Goal: Task Accomplishment & Management: Manage account settings

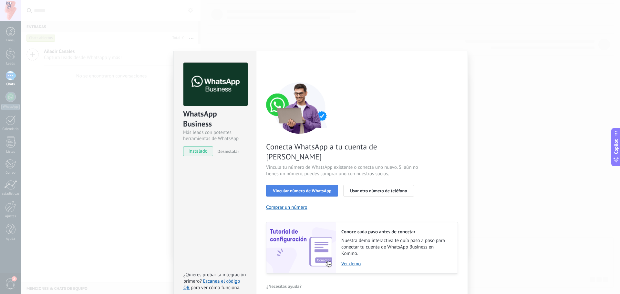
click at [303, 189] on span "Vincular número de WhatsApp" at bounding box center [302, 191] width 58 height 5
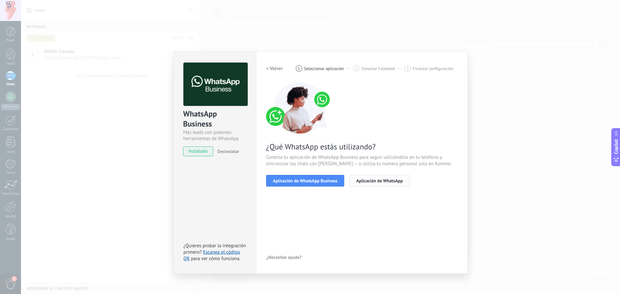
click at [383, 181] on span "Aplicación de WhatsApp" at bounding box center [379, 181] width 47 height 5
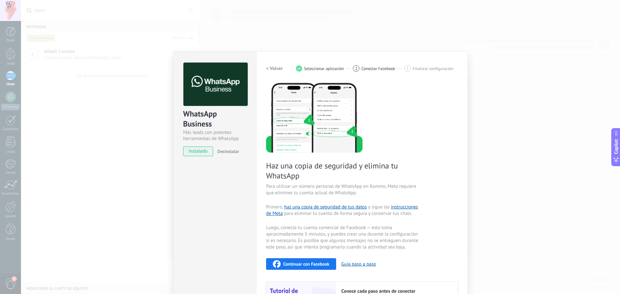
click at [441, 47] on div "WhatsApp Business Más leads con potentes herramientas de WhatsApp instalado Des…" at bounding box center [320, 147] width 599 height 294
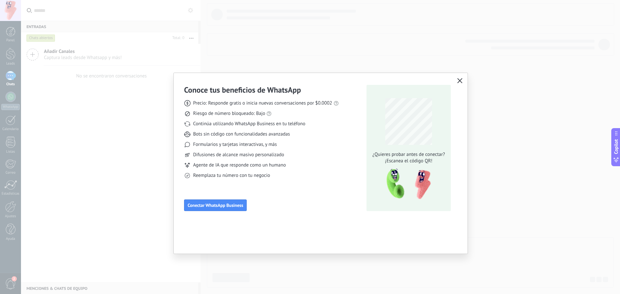
click at [459, 80] on icon "button" at bounding box center [459, 80] width 5 height 5
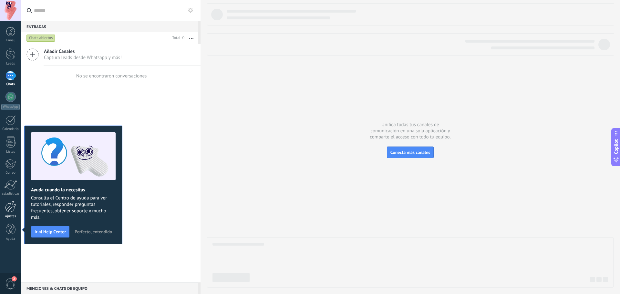
click at [11, 212] on div at bounding box center [10, 206] width 11 height 11
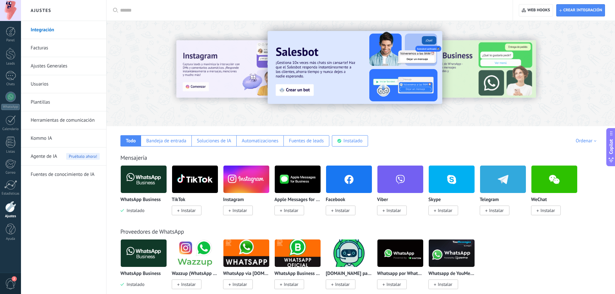
click at [185, 10] on input "text" at bounding box center [312, 10] width 384 height 7
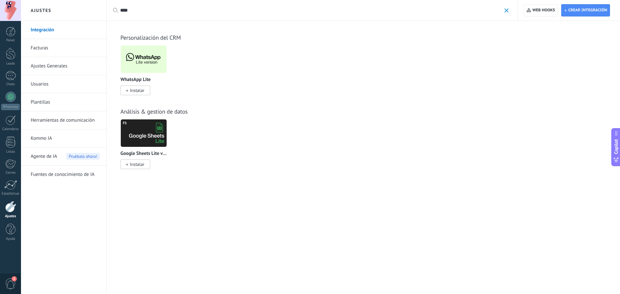
type input "****"
click at [152, 61] on img at bounding box center [144, 59] width 46 height 31
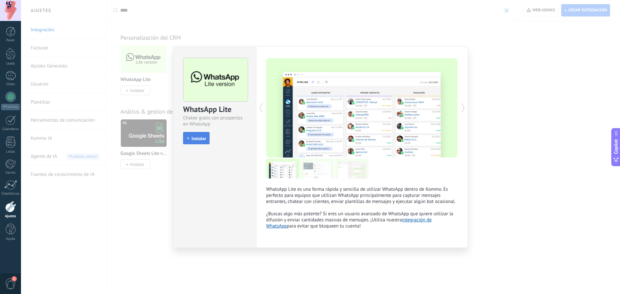
click at [205, 137] on span "Instalar" at bounding box center [199, 138] width 15 height 5
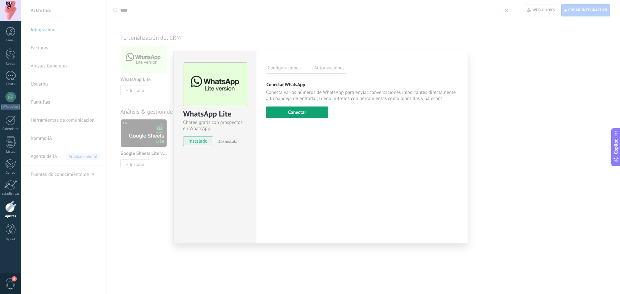
click at [302, 111] on button "Conectar" at bounding box center [297, 113] width 62 height 12
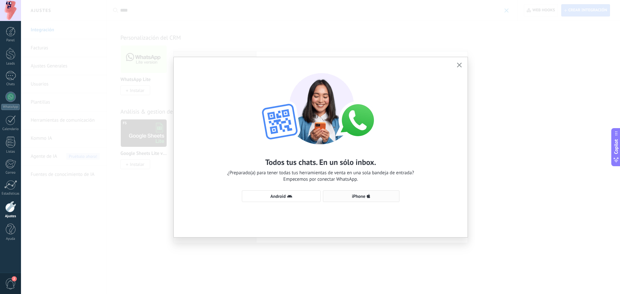
click at [376, 196] on span "iPhone" at bounding box center [361, 196] width 69 height 5
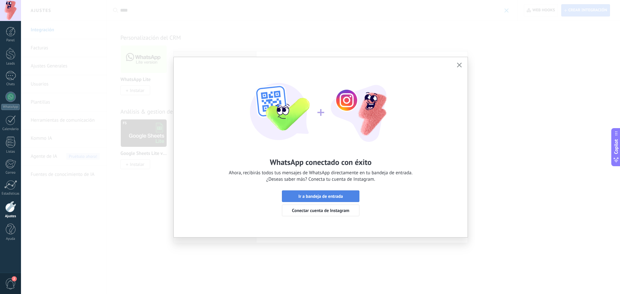
click at [341, 198] on span "Ir a bandeja de entrada" at bounding box center [321, 196] width 45 height 5
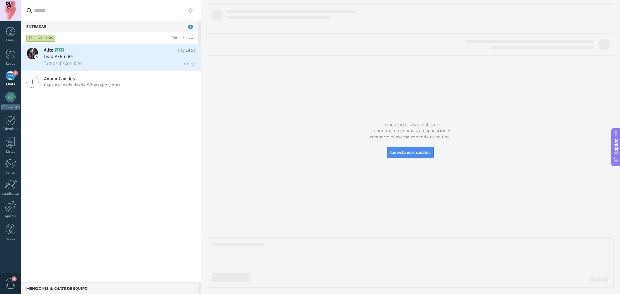
click at [114, 63] on div "Turnos disponibles" at bounding box center [120, 63] width 152 height 7
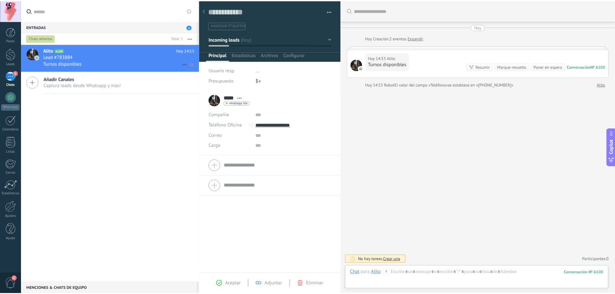
scroll to position [10, 0]
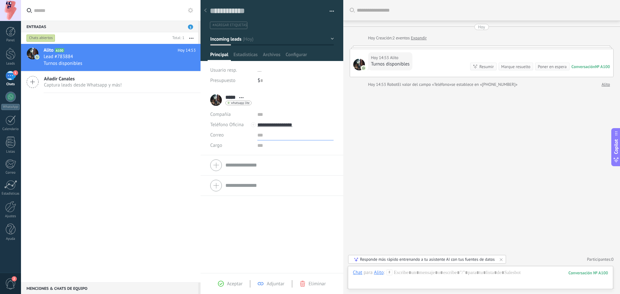
click at [258, 135] on input "text" at bounding box center [295, 135] width 76 height 10
drag, startPoint x: 391, startPoint y: 184, endPoint x: 194, endPoint y: 116, distance: 207.9
click at [391, 184] on div "Buscar Carga más Hoy Hoy Creación: 2 eventos Expandir Hoy 14:53 Alito Turnos di…" at bounding box center [481, 147] width 277 height 294
click at [148, 132] on div "Alito A100 Hoy 14:53 Lead #783884 Turnos disponibles Añadir Canales Captura lea…" at bounding box center [111, 163] width 180 height 239
click at [438, 275] on div at bounding box center [480, 279] width 255 height 19
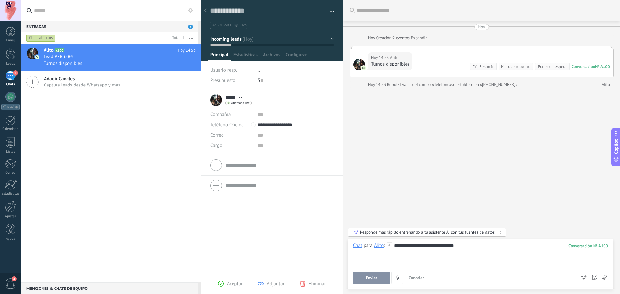
click at [371, 280] on span "Enviar" at bounding box center [371, 278] width 11 height 5
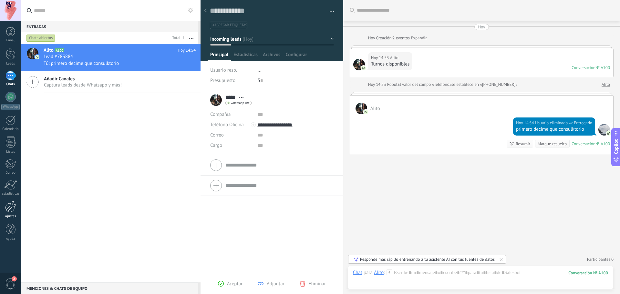
click at [11, 212] on div at bounding box center [10, 206] width 11 height 11
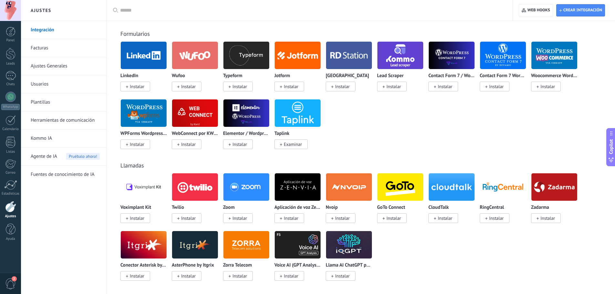
scroll to position [549, 0]
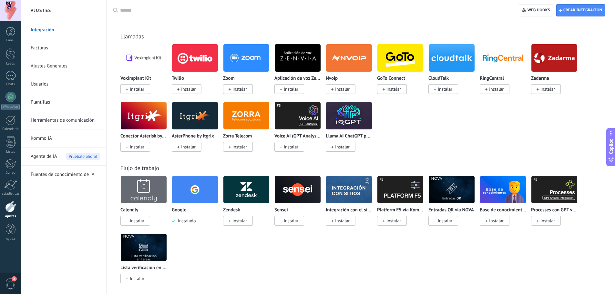
click at [427, 122] on div "Voximplant Kit Instalar Twilio Instalar Zoom Instalar Aplicación de voz Zenvia …" at bounding box center [365, 102] width 488 height 116
click at [11, 97] on div at bounding box center [10, 97] width 10 height 10
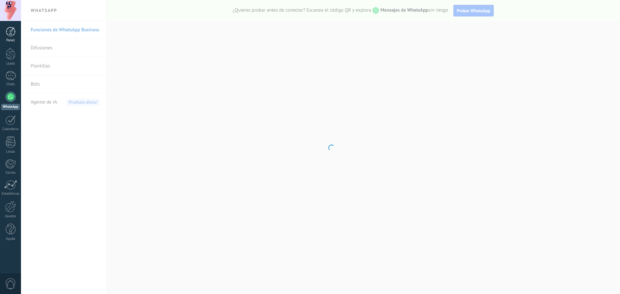
click at [12, 33] on div at bounding box center [11, 32] width 10 height 10
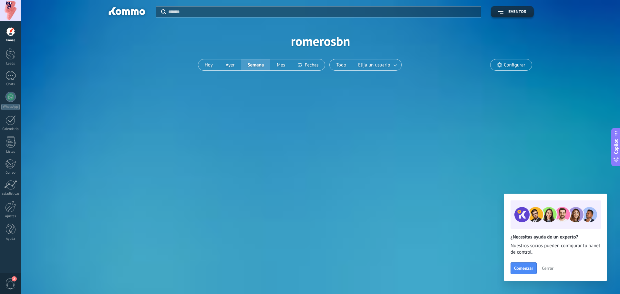
drag, startPoint x: 13, startPoint y: 78, endPoint x: 61, endPoint y: 112, distance: 59.0
click at [13, 78] on div at bounding box center [10, 75] width 10 height 9
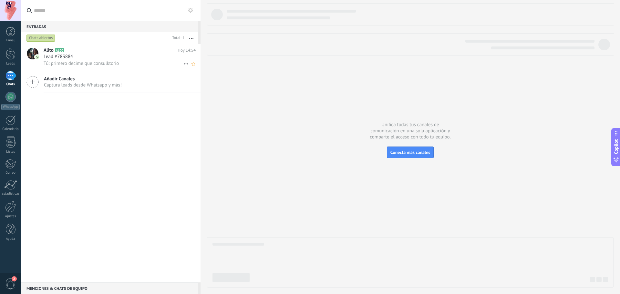
click at [106, 64] on span "Tú: primero decime que consulktorio" at bounding box center [81, 63] width 75 height 6
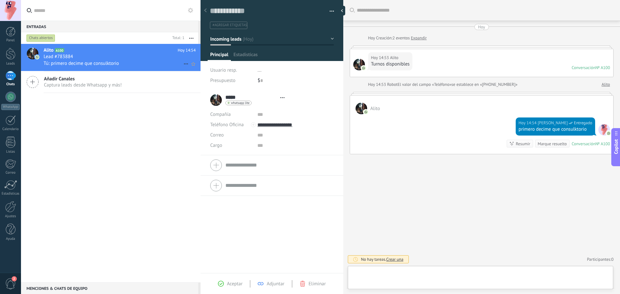
click at [88, 57] on div "Lead #783884" at bounding box center [120, 57] width 152 height 6
click at [91, 164] on div "Alito A100 [DATE] 14:54 Lead #783884 Tú: primero decime que consulktorio Añadir…" at bounding box center [111, 163] width 180 height 239
click at [11, 283] on span "2" at bounding box center [10, 283] width 11 height 11
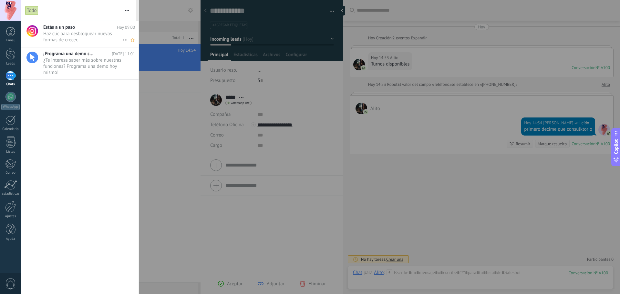
click at [72, 36] on span "Haz clic para desbloquear nuevas formas de crecer. •••" at bounding box center [82, 37] width 79 height 12
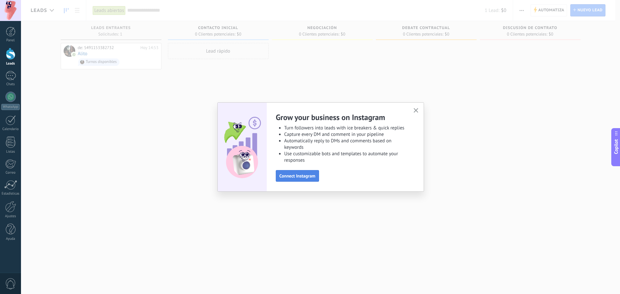
click at [313, 177] on span "Connect Instagram" at bounding box center [297, 176] width 36 height 5
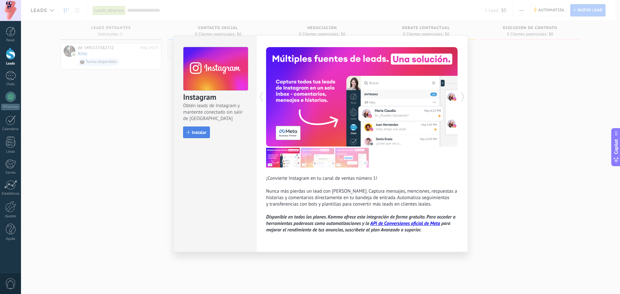
click at [195, 131] on span "Instalar" at bounding box center [199, 132] width 15 height 5
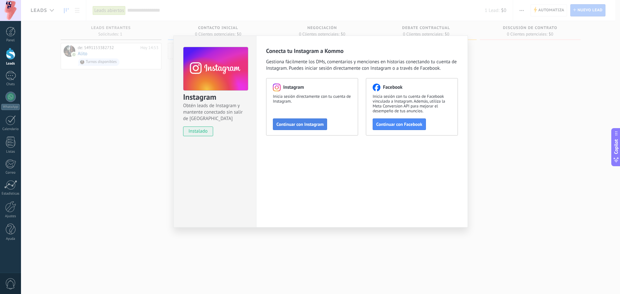
click at [300, 125] on span "Continuar con Instagram" at bounding box center [300, 124] width 47 height 5
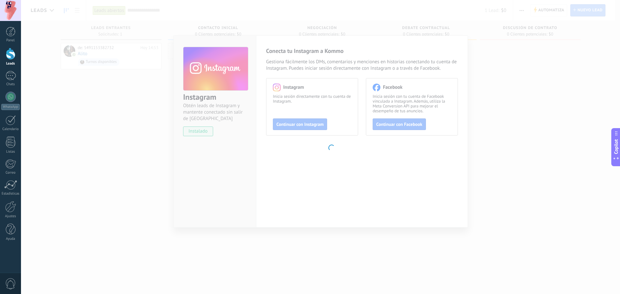
click at [307, 147] on body ".abccls-1,.abccls-2{fill-rule:evenodd}.abccls-2{fill:#fff} .abfcls-1{fill:none}…" at bounding box center [310, 147] width 620 height 294
click at [84, 155] on body ".abccls-1,.abccls-2{fill-rule:evenodd}.abccls-2{fill:#fff} .abfcls-1{fill:none}…" at bounding box center [310, 147] width 620 height 294
click at [9, 284] on span "0" at bounding box center [10, 283] width 11 height 11
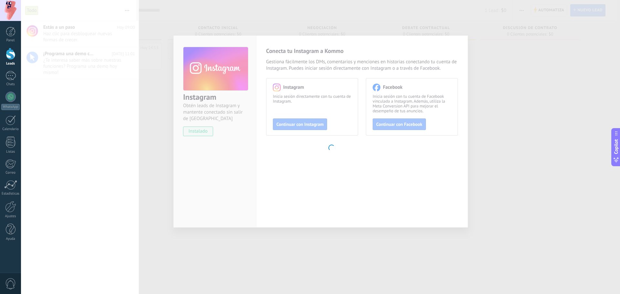
click at [152, 145] on body ".abccls-1,.abccls-2{fill-rule:evenodd}.abccls-2{fill:#fff} .abfcls-1{fill:none}…" at bounding box center [310, 147] width 620 height 294
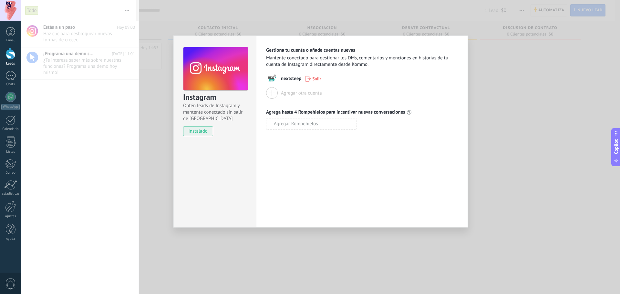
click at [488, 56] on div "Instagram Obtén leads de Instagram y mantente conectado sin salir de Kommo inst…" at bounding box center [320, 147] width 599 height 294
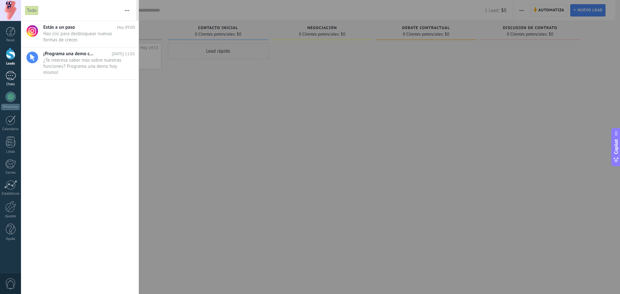
click at [14, 78] on div at bounding box center [10, 75] width 10 height 9
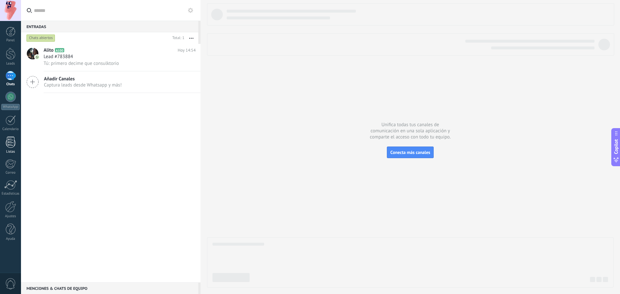
click at [10, 145] on div at bounding box center [11, 142] width 10 height 11
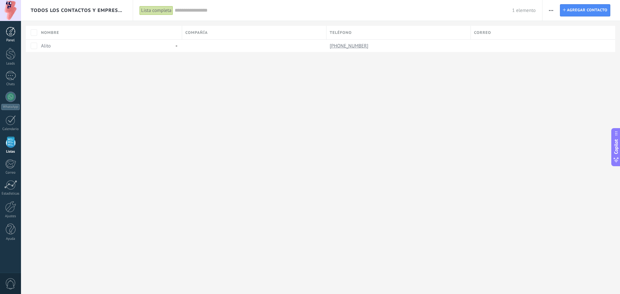
click at [6, 33] on div at bounding box center [11, 32] width 10 height 10
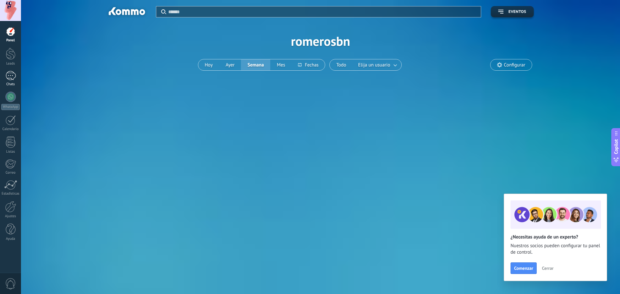
click at [10, 80] on div at bounding box center [10, 75] width 10 height 9
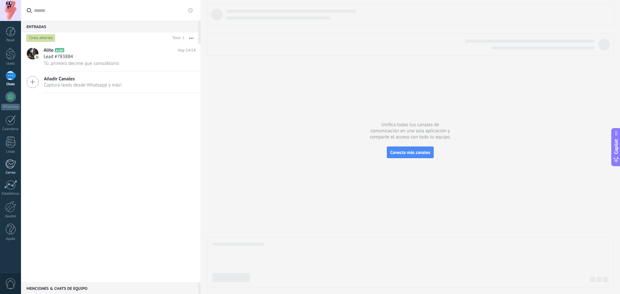
click at [10, 166] on div at bounding box center [10, 164] width 11 height 10
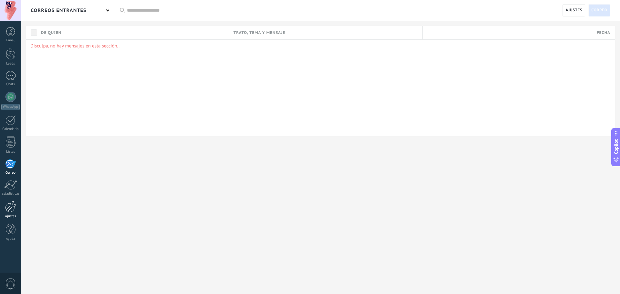
click at [13, 206] on div at bounding box center [10, 206] width 11 height 11
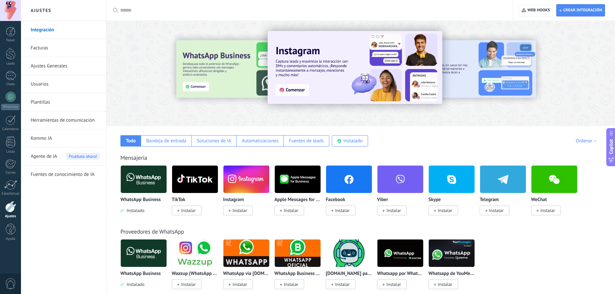
click at [163, 12] on input "text" at bounding box center [312, 10] width 384 height 7
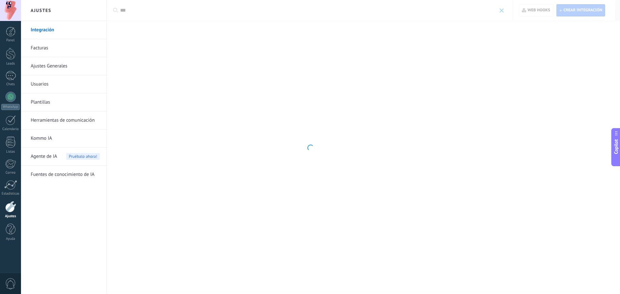
type input "****"
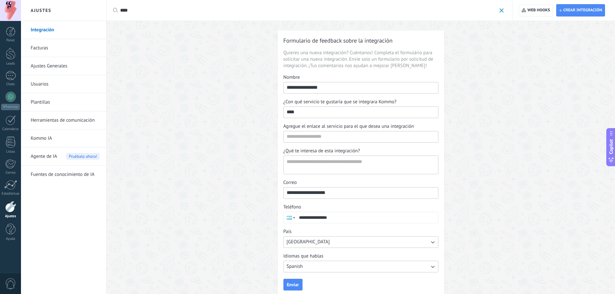
drag, startPoint x: 163, startPoint y: 12, endPoint x: 121, endPoint y: 7, distance: 42.0
click at [121, 7] on input "****" at bounding box center [308, 10] width 376 height 7
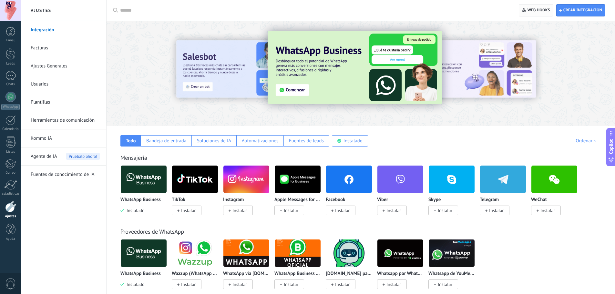
click at [530, 9] on span "Web hooks 0" at bounding box center [539, 10] width 23 height 5
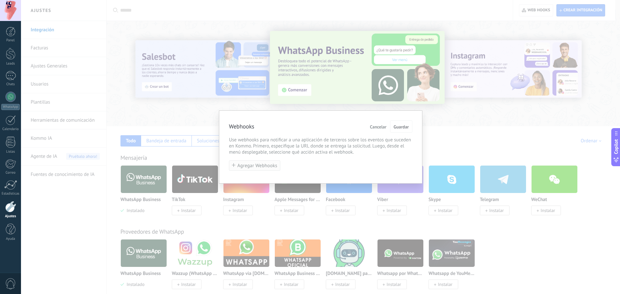
click at [252, 165] on span "Agregar Webhooks" at bounding box center [257, 165] width 40 height 5
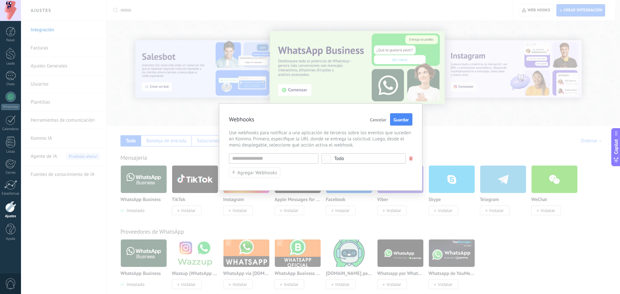
click at [496, 119] on div "Webhooks Cancelar Guardar Use webhooks para notificar a una aplicación de terce…" at bounding box center [320, 147] width 599 height 294
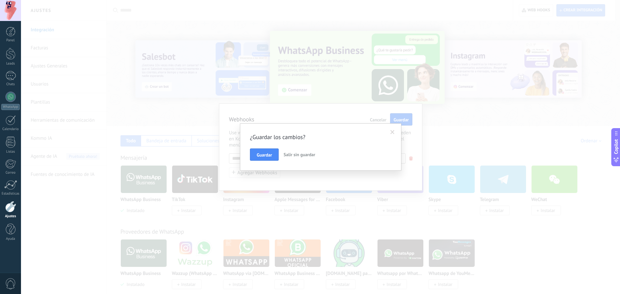
click at [392, 132] on span at bounding box center [393, 132] width 4 height 5
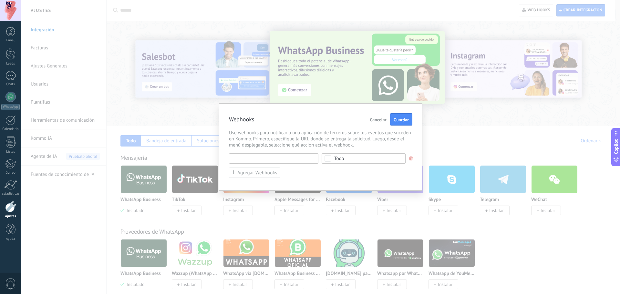
click at [259, 159] on input "text" at bounding box center [273, 158] width 89 height 10
paste input "**********"
type input "**********"
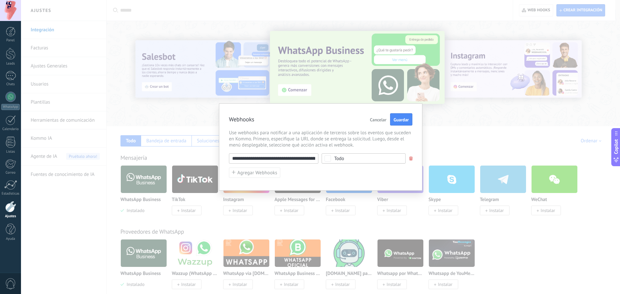
click at [354, 159] on span "Todo" at bounding box center [365, 158] width 63 height 5
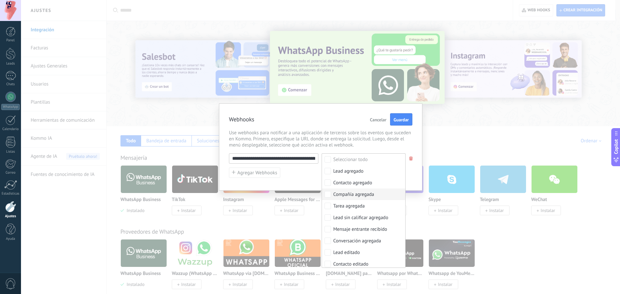
scroll to position [32, 0]
click at [368, 198] on div "Mensaje entrante recibido" at bounding box center [360, 197] width 54 height 6
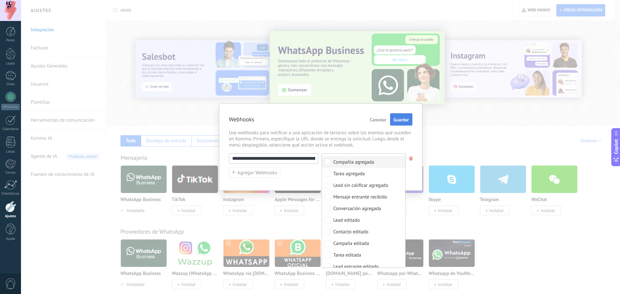
click at [401, 118] on span "Guardar" at bounding box center [401, 120] width 15 height 5
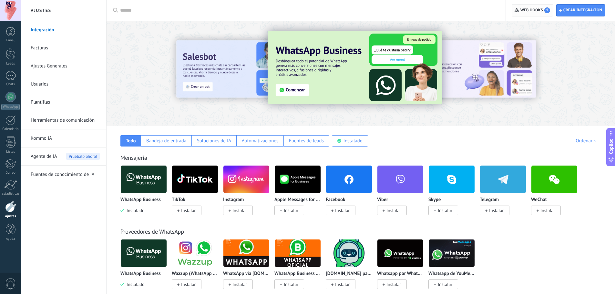
click at [532, 9] on span "Web hooks 1" at bounding box center [536, 10] width 30 height 6
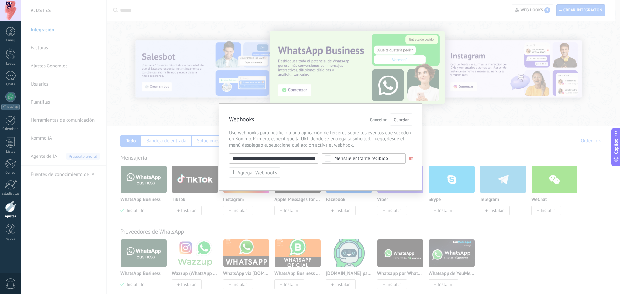
click at [452, 133] on div "**********" at bounding box center [320, 147] width 599 height 294
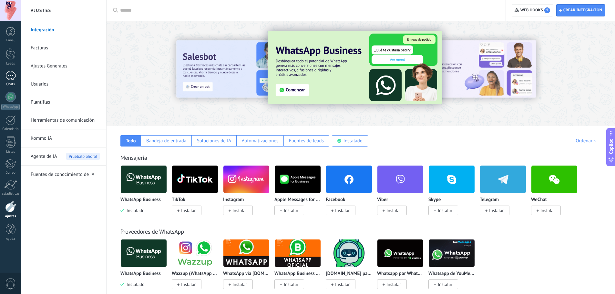
click at [14, 79] on div at bounding box center [10, 75] width 10 height 9
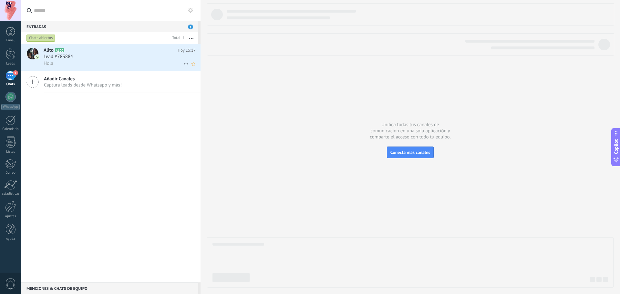
click at [121, 57] on div "Lead #783884" at bounding box center [120, 57] width 152 height 6
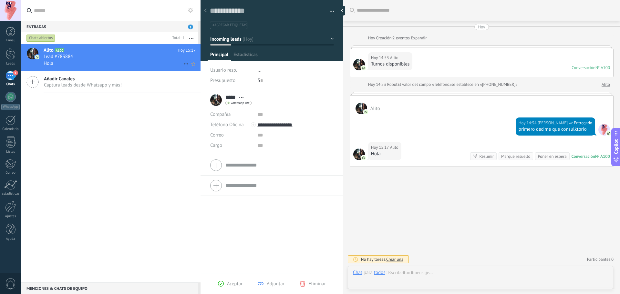
scroll to position [10, 0]
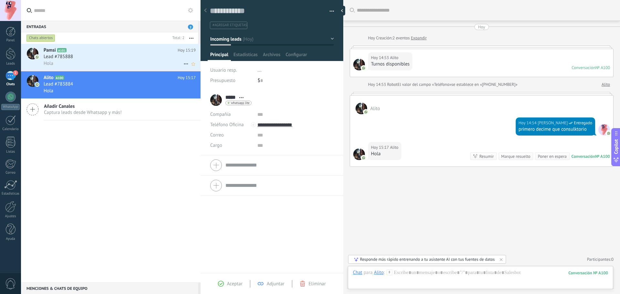
click at [135, 63] on div "Hola" at bounding box center [120, 63] width 152 height 7
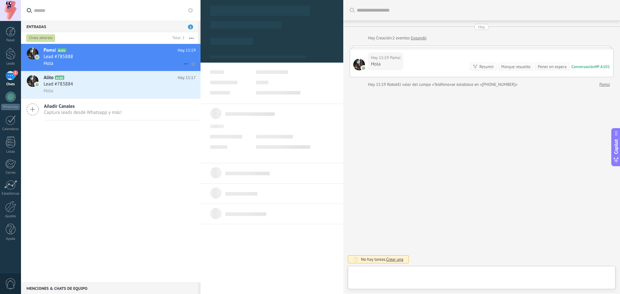
type textarea "**********"
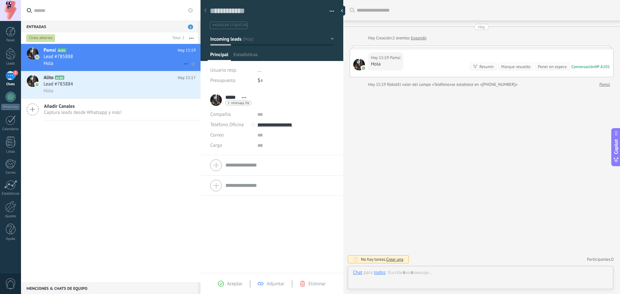
scroll to position [10, 0]
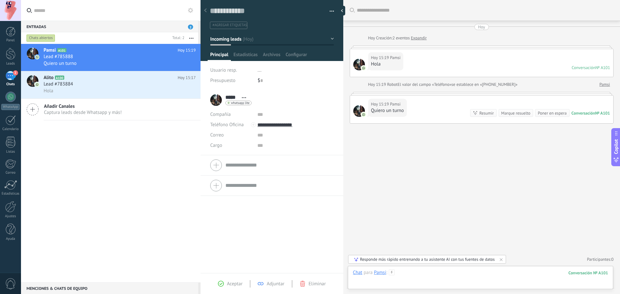
click at [426, 279] on div at bounding box center [480, 279] width 255 height 19
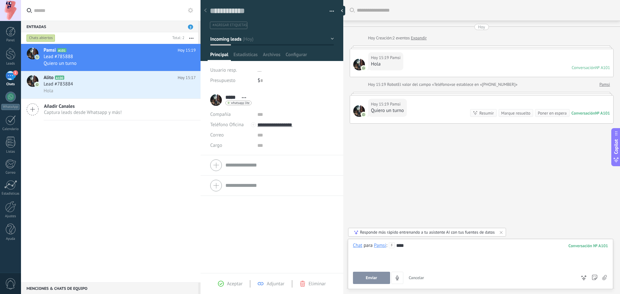
click at [376, 279] on span "Enviar" at bounding box center [371, 278] width 11 height 5
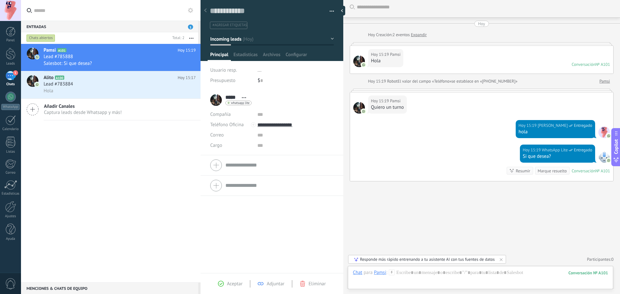
scroll to position [16, 0]
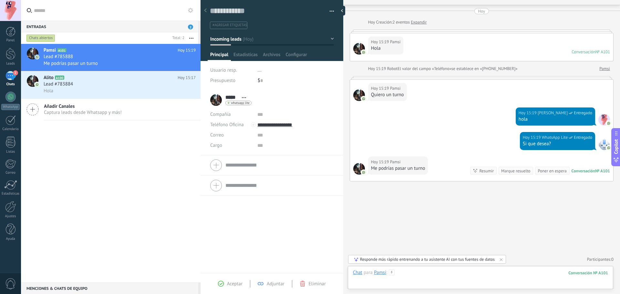
click at [430, 276] on div at bounding box center [480, 279] width 255 height 19
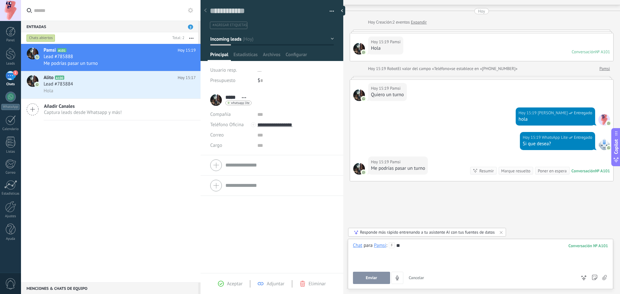
click at [375, 277] on span "Enviar" at bounding box center [371, 278] width 11 height 5
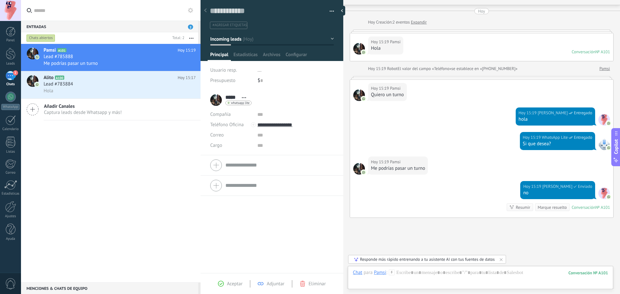
scroll to position [52, 0]
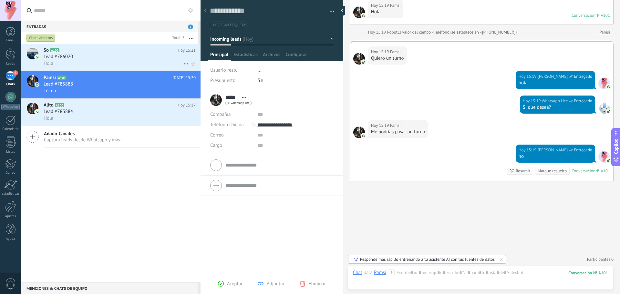
click at [103, 63] on div "Hola" at bounding box center [120, 63] width 152 height 7
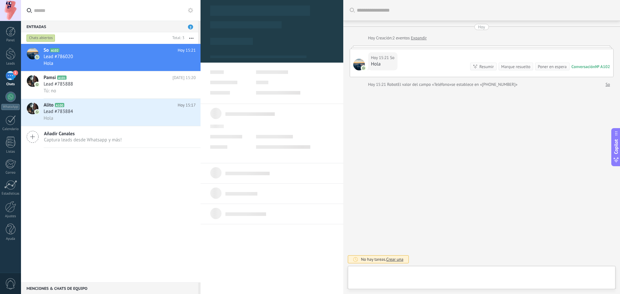
type textarea "**********"
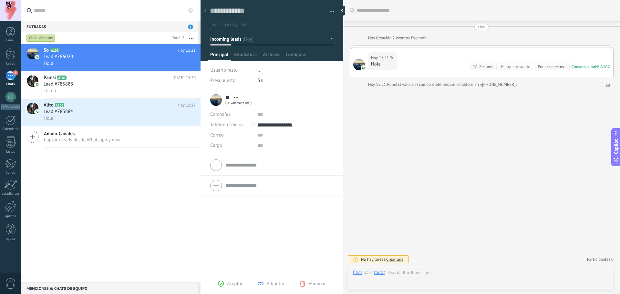
scroll to position [10, 0]
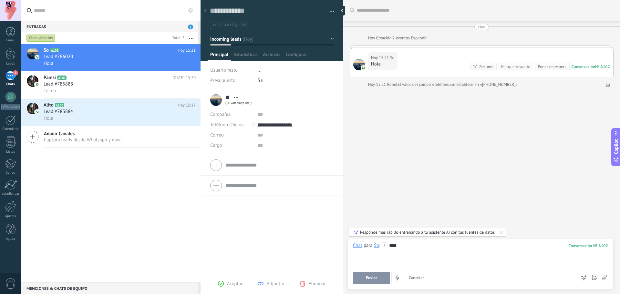
click at [371, 277] on span "Enviar" at bounding box center [371, 278] width 11 height 5
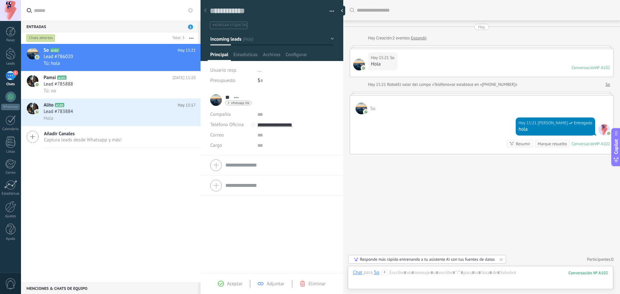
click at [380, 223] on div "Buscar Carga más [DATE] [DATE] Creación: 2 eventos Expandir [DATE] 15:21 So Hol…" at bounding box center [481, 147] width 277 height 294
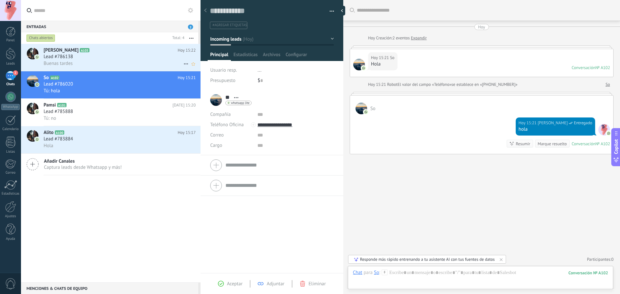
click at [121, 50] on h2 "[PERSON_NAME] A103" at bounding box center [111, 50] width 134 height 6
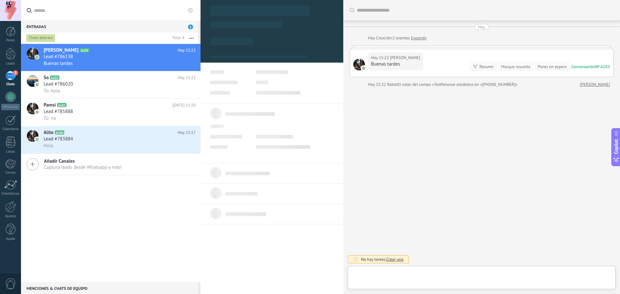
type textarea "**********"
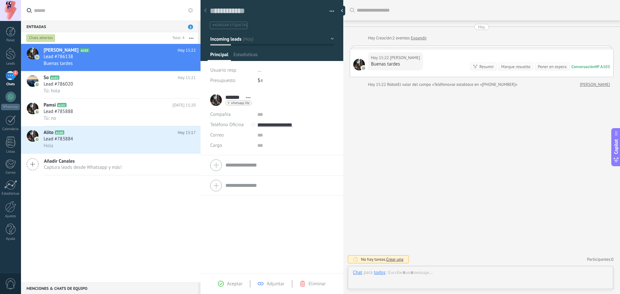
scroll to position [10, 0]
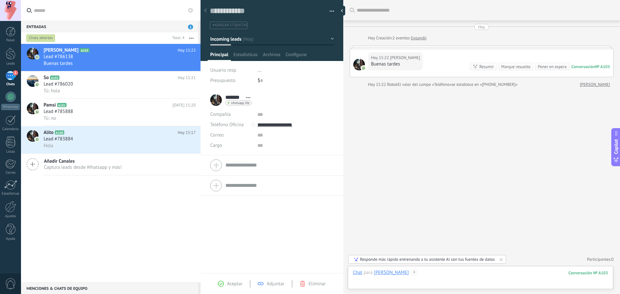
click at [423, 277] on div at bounding box center [480, 279] width 255 height 19
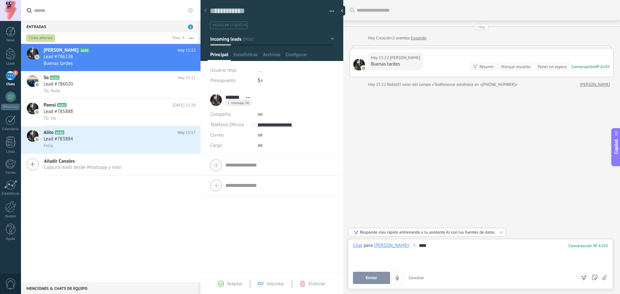
click at [368, 278] on span "Enviar" at bounding box center [371, 278] width 11 height 5
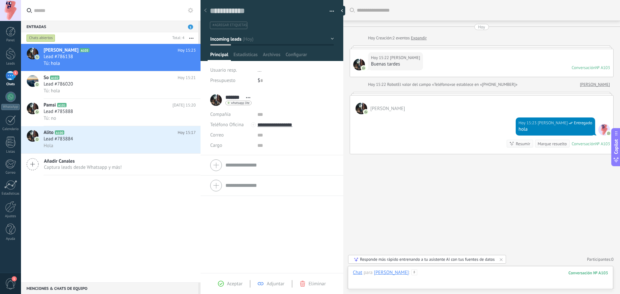
click at [437, 273] on div at bounding box center [480, 279] width 255 height 19
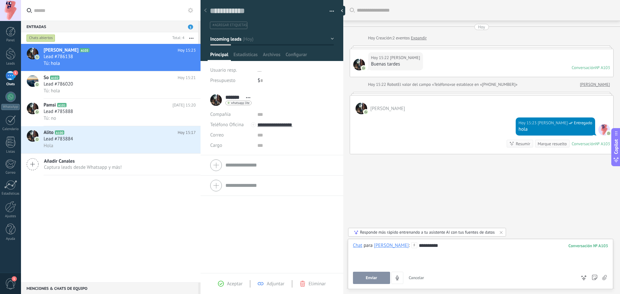
click at [378, 278] on button "Enviar" at bounding box center [371, 278] width 37 height 12
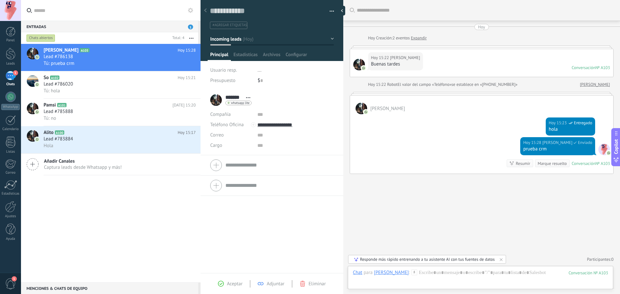
click at [10, 77] on div "1" at bounding box center [10, 75] width 10 height 9
